Goal: Information Seeking & Learning: Learn about a topic

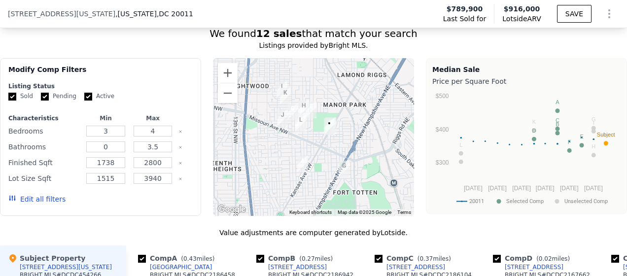
scroll to position [1094, 0]
click at [299, 152] on img "5200 4TH STREET" at bounding box center [302, 164] width 19 height 25
click at [341, 157] on img "47 Gallatin St NW" at bounding box center [344, 169] width 19 height 25
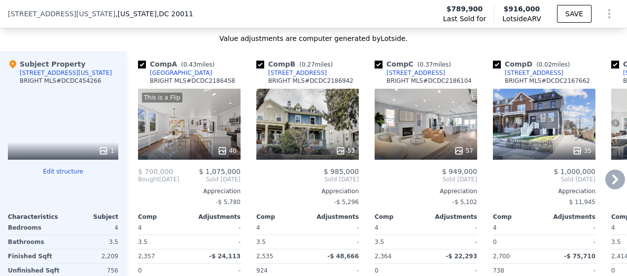
scroll to position [1292, 0]
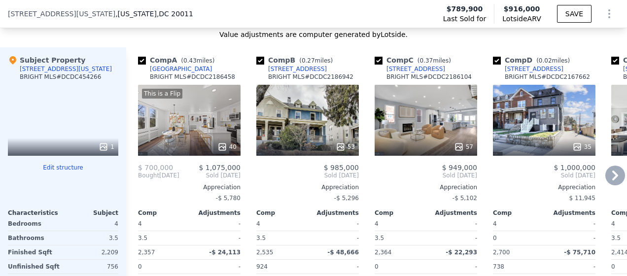
click at [611, 166] on icon at bounding box center [615, 176] width 20 height 20
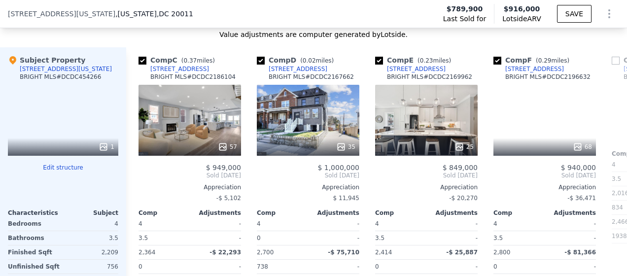
scroll to position [0, 236]
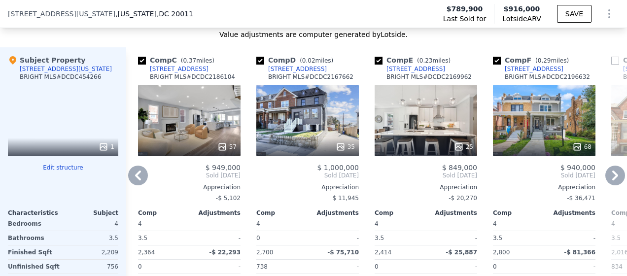
click at [611, 166] on icon at bounding box center [615, 176] width 20 height 20
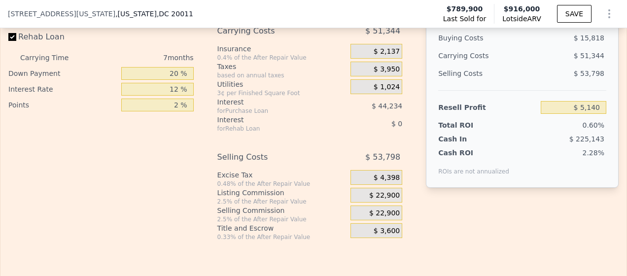
scroll to position [1893, 0]
click at [377, 191] on span "$ 22,900" at bounding box center [384, 195] width 31 height 9
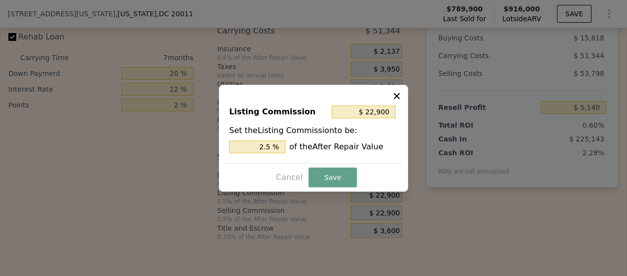
click at [398, 96] on icon at bounding box center [397, 96] width 10 height 10
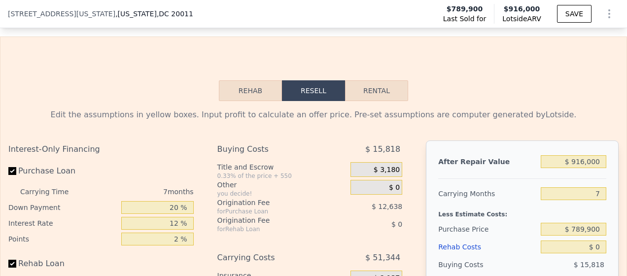
scroll to position [1668, 0]
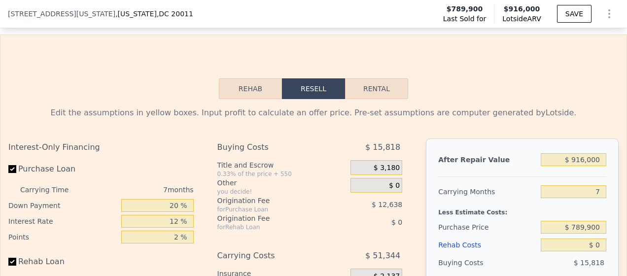
click at [244, 78] on button "Rehab" at bounding box center [250, 88] width 63 height 21
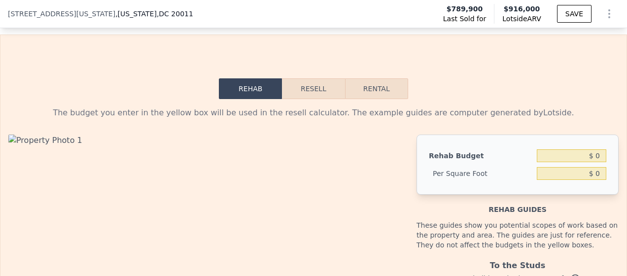
click at [370, 78] on button "Rental" at bounding box center [376, 88] width 63 height 21
select select "30"
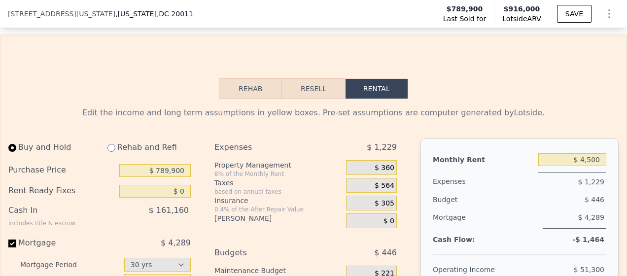
click at [310, 78] on button "Resell" at bounding box center [313, 88] width 63 height 21
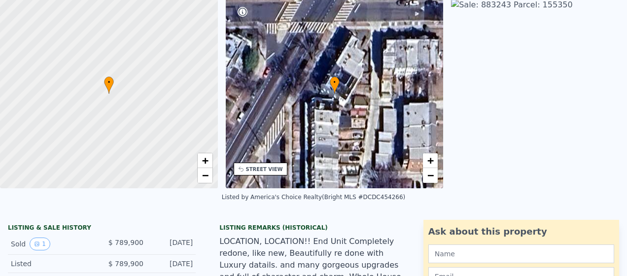
scroll to position [3, 0]
